Goal: Task Accomplishment & Management: Complete application form

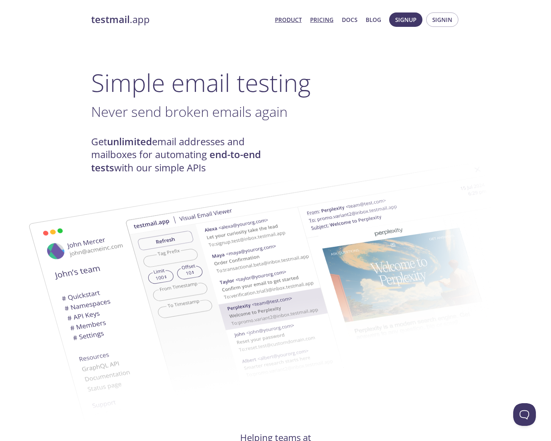
click at [321, 19] on link "Pricing" at bounding box center [321, 20] width 23 height 10
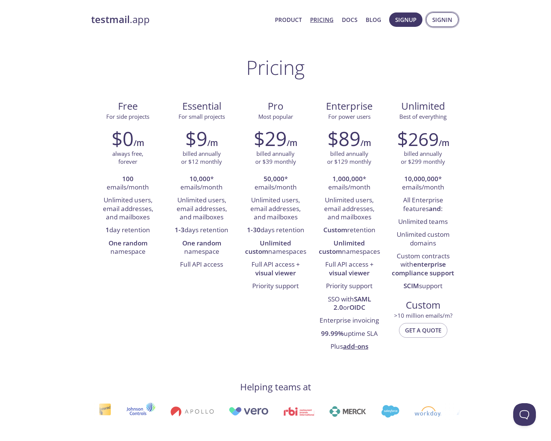
click at [436, 22] on span "Signin" at bounding box center [442, 20] width 20 height 10
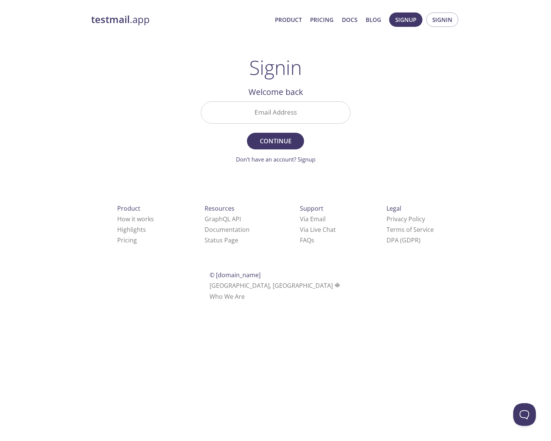
click at [258, 114] on input "Email Address" at bounding box center [275, 113] width 149 height 22
type input "[EMAIL_ADDRESS][DOMAIN_NAME]"
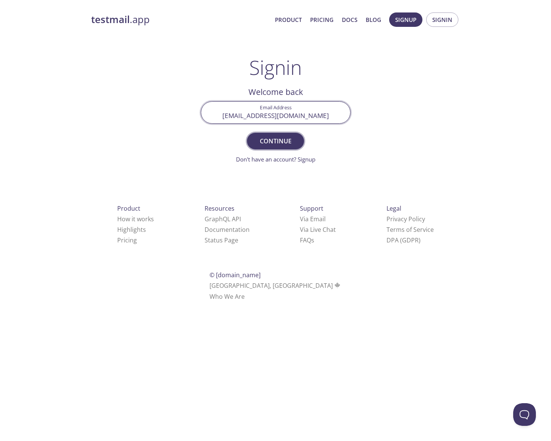
click at [278, 148] on button "Continue" at bounding box center [275, 141] width 57 height 17
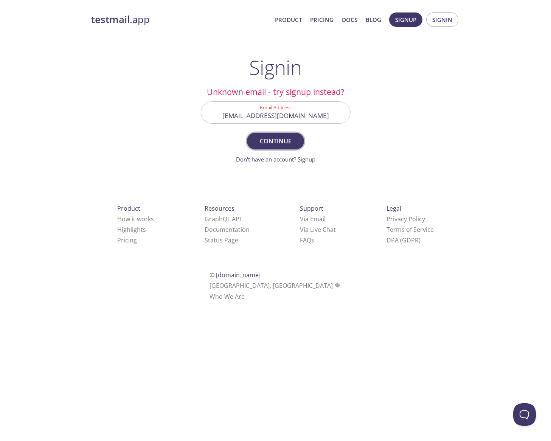
click at [273, 141] on span "Continue" at bounding box center [275, 141] width 40 height 11
click at [307, 160] on link "Don't have an account? Signup" at bounding box center [275, 159] width 79 height 8
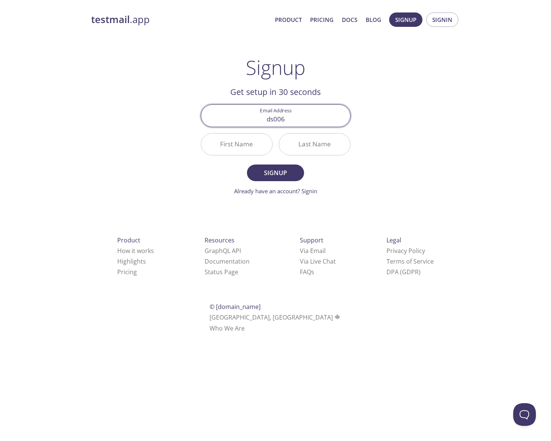
type input "[EMAIL_ADDRESS][DOMAIN_NAME]"
click at [236, 144] on input "First Name" at bounding box center [236, 144] width 71 height 22
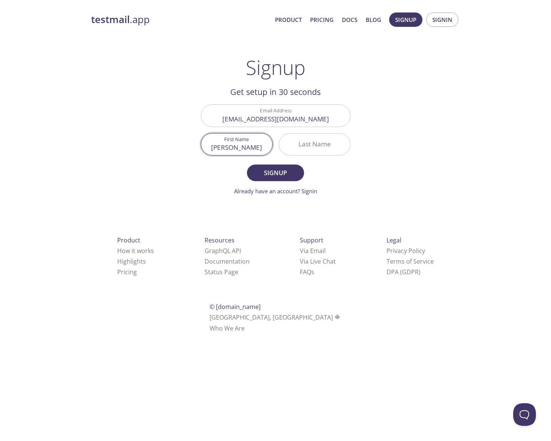
type input "[PERSON_NAME]"
click at [265, 174] on span "Signup" at bounding box center [275, 172] width 40 height 11
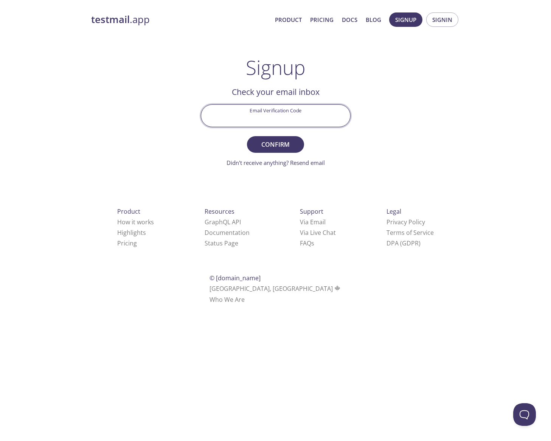
click at [242, 116] on input "Email Verification Code" at bounding box center [275, 116] width 149 height 22
click at [266, 117] on input "Email Verification Code" at bounding box center [275, 116] width 149 height 22
paste input "8QWT3H8"
type input "8QWT3H8"
click at [293, 144] on span "Confirm" at bounding box center [275, 144] width 40 height 11
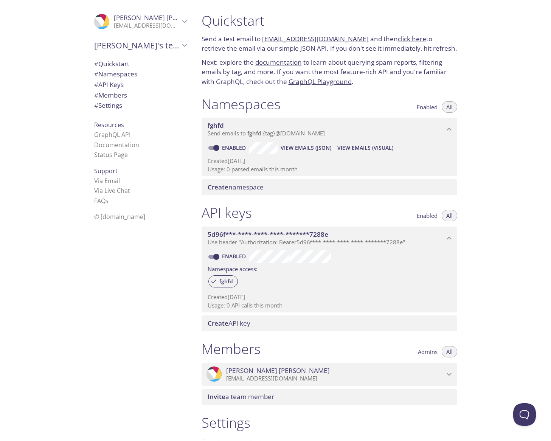
drag, startPoint x: 354, startPoint y: 38, endPoint x: 263, endPoint y: 40, distance: 90.7
click at [263, 40] on p "Send a test email to [EMAIL_ADDRESS][DOMAIN_NAME] and then click here to retrie…" at bounding box center [330, 43] width 256 height 19
copy link "[EMAIL_ADDRESS][DOMAIN_NAME]"
click at [107, 107] on span "# Settings" at bounding box center [108, 105] width 28 height 9
